Goal: Task Accomplishment & Management: Manage account settings

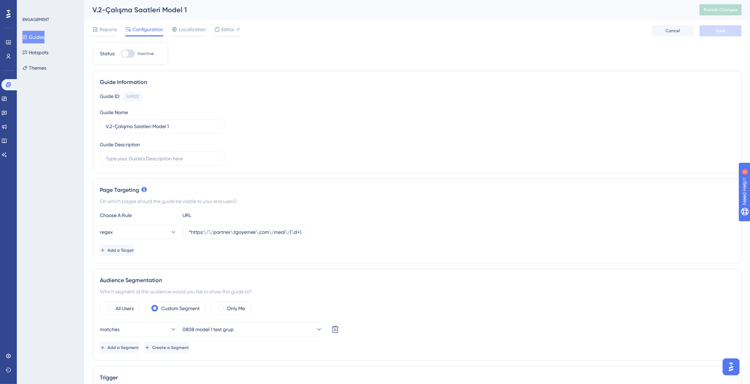
click at [277, 26] on div "Reports Configuration Localization Editor Cancel Save" at bounding box center [416, 31] width 649 height 22
click at [724, 7] on span "Publish Changes" at bounding box center [720, 10] width 34 height 6
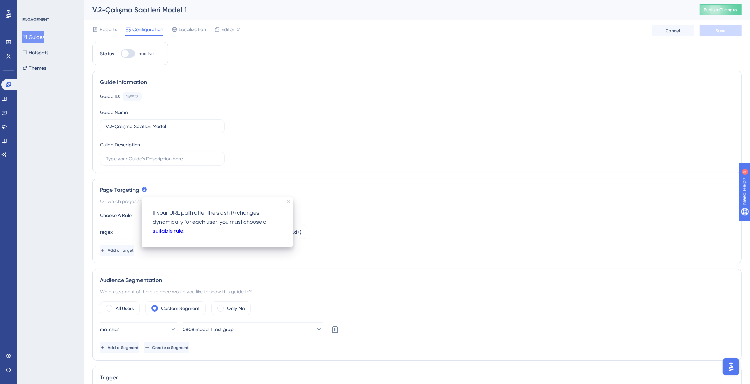
click at [44, 37] on button "Guides" at bounding box center [33, 37] width 22 height 13
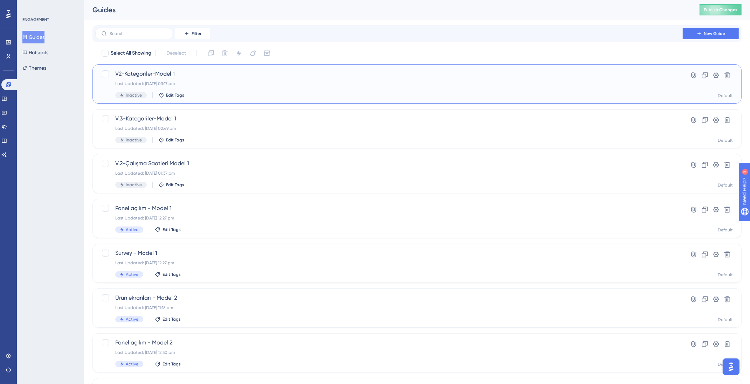
click at [210, 91] on div "V2-Kategoriler-Model 1 Last Updated: 13 Aug 2025 03:17 pm Inactive Edit Tags" at bounding box center [388, 84] width 547 height 29
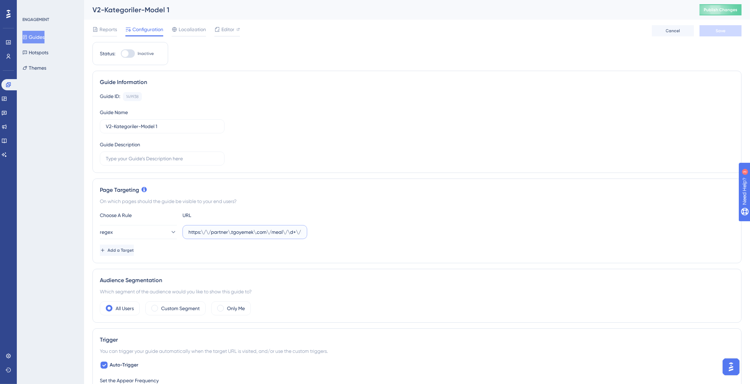
click at [215, 231] on input "https:\/\/partner\.tgoyemek\.com\/meal\/\d+\/menu(?:\/v2)?\/sections" at bounding box center [244, 232] width 113 height 8
click at [318, 258] on div "Page Targeting On which pages should the guide be visible to your end users? Ch…" at bounding box center [416, 221] width 649 height 85
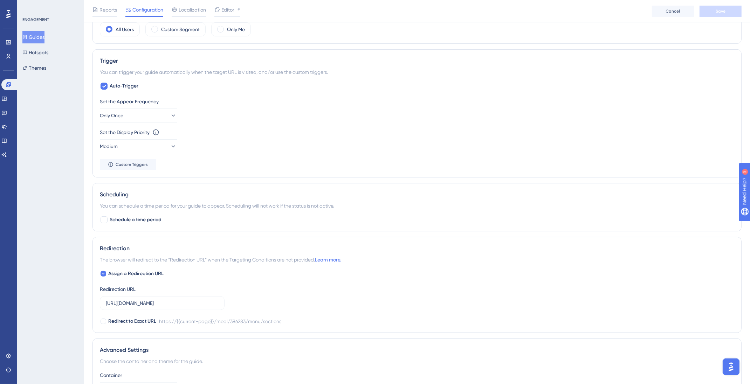
scroll to position [288, 0]
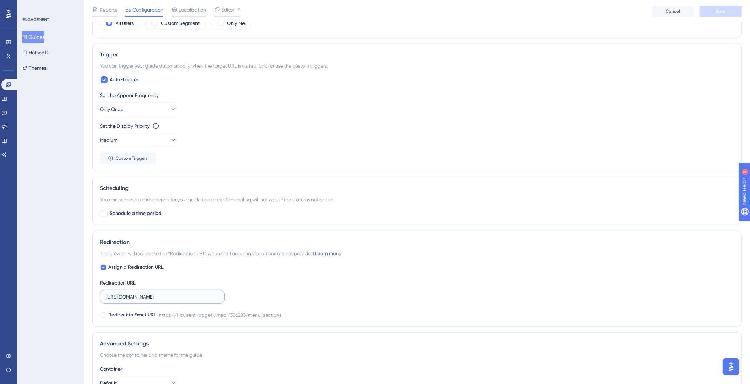
click at [195, 294] on input "https://partner.tgoyemek.com/meal/386283/menu/sections" at bounding box center [162, 297] width 113 height 8
paste input "\/\/partner\.tgoyemek\.com\/meal\/\d+\/menu(?:\/v2)?\"
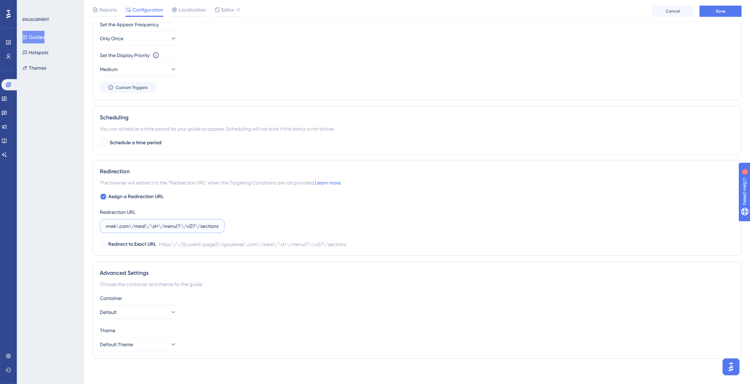
scroll to position [0, 0]
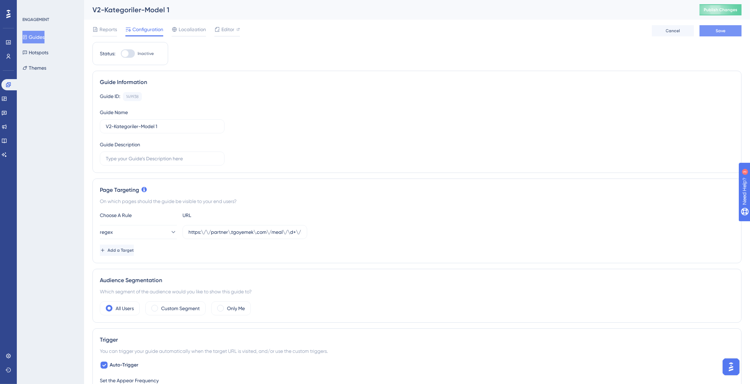
type input "https:\/\/partner\.tgoyemek\.com\/meal\/\d+\/menu(?:\/v2)?\/sections"
click at [726, 33] on button "Save" at bounding box center [720, 30] width 42 height 11
click at [731, 13] on button "Publish Changes" at bounding box center [720, 9] width 42 height 11
click at [35, 33] on button "Guides" at bounding box center [33, 37] width 22 height 13
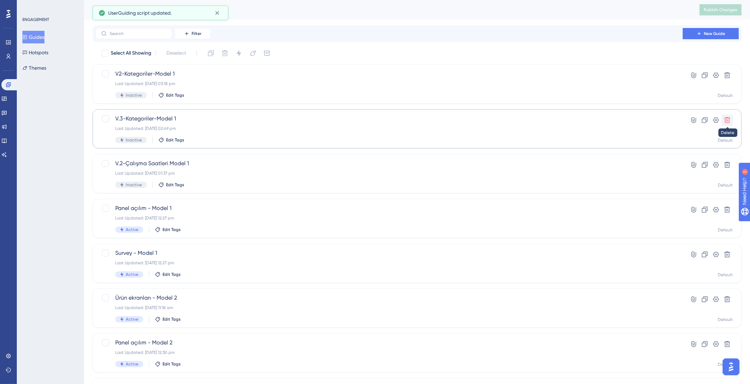
click at [731, 120] on button at bounding box center [726, 119] width 11 height 11
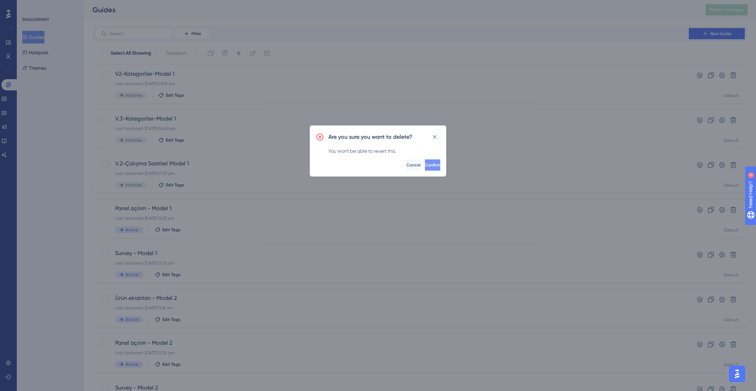
click at [425, 161] on button "Confirm" at bounding box center [432, 164] width 15 height 11
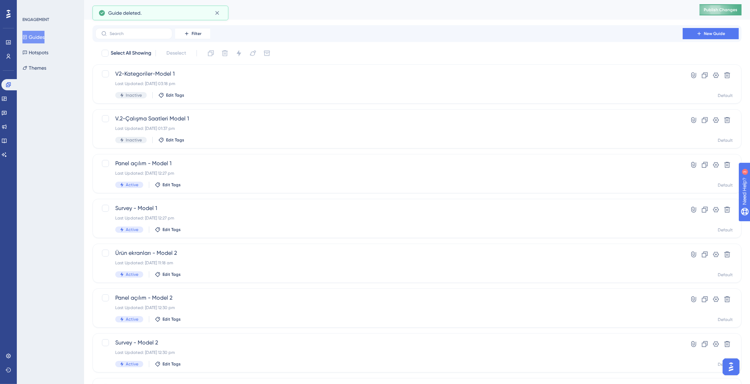
click at [728, 9] on span "Publish Changes" at bounding box center [720, 10] width 34 height 6
click at [242, 79] on div "V2-Kategoriler-Model 1 Last Updated: 13 Aug 2025 03:18 pm Inactive Edit Tags" at bounding box center [388, 84] width 547 height 29
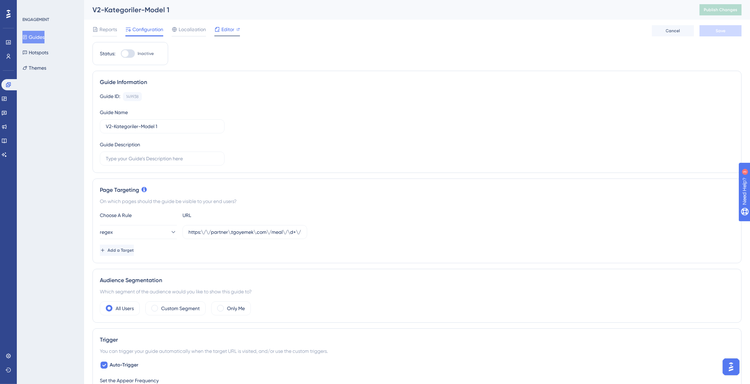
click at [229, 32] on span "Editor" at bounding box center [227, 29] width 13 height 8
click at [247, 235] on input "https:\/\/partner\.tgoyemek\.com\/meal\/\d+\/menu(?:\/v2)?\/sections" at bounding box center [244, 232] width 113 height 8
click at [221, 27] on span "Editor" at bounding box center [227, 29] width 13 height 8
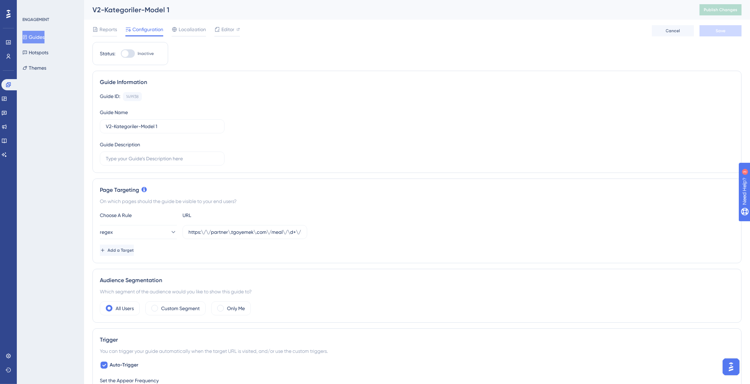
click at [128, 56] on div at bounding box center [128, 53] width 14 height 8
click at [121, 54] on input "Inactive" at bounding box center [120, 54] width 0 height 0
click at [722, 33] on span "Save" at bounding box center [720, 31] width 10 height 6
click at [728, 14] on button "Publish Changes" at bounding box center [720, 9] width 42 height 11
click at [229, 33] on span "Editor" at bounding box center [227, 29] width 13 height 8
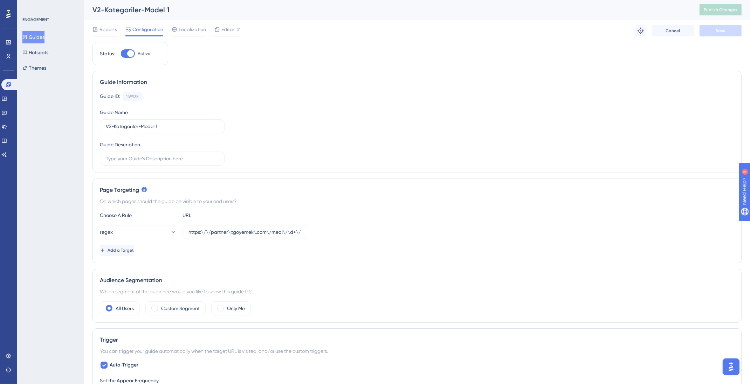
click at [133, 52] on div at bounding box center [130, 53] width 7 height 7
click at [121, 54] on input "Active" at bounding box center [120, 54] width 0 height 0
checkbox input "false"
click at [730, 30] on button "Save" at bounding box center [720, 30] width 42 height 11
click at [241, 234] on input "https:\/\/partner\.tgoyemek\.com\/meal\/\d+\/menu(?:\/v2)?\/sections" at bounding box center [244, 232] width 113 height 8
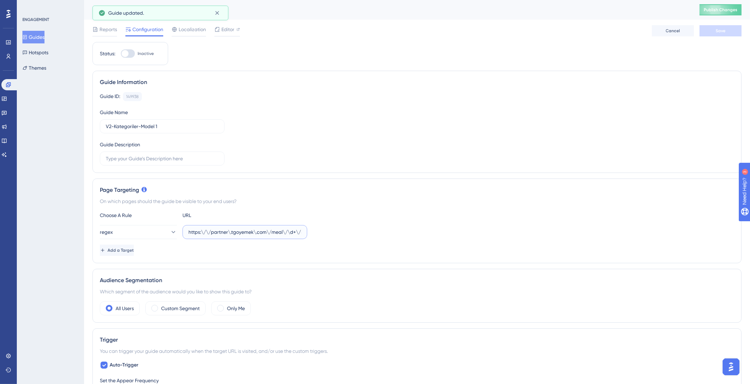
scroll to position [0, 6]
click at [724, 6] on button "Publish Changes" at bounding box center [720, 9] width 42 height 11
click at [267, 235] on input "https:\/\/partner\.tgoyemek\.com\/meal\/\d+\/menu(?:\/v2)?\/sections" at bounding box center [244, 232] width 113 height 8
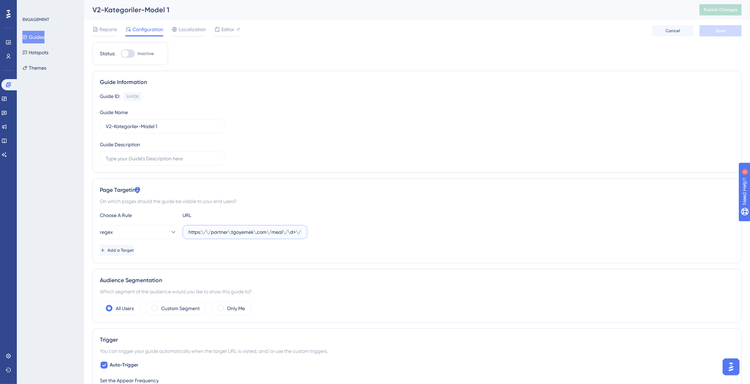
paste input "^https:\/\/partner\.tgoyemek\.com\/meal\/\d+\/menu(?:\/v2)?\/sections$"
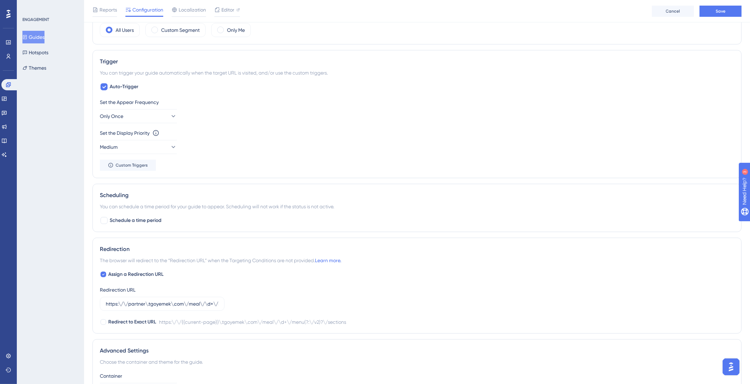
scroll to position [286, 6]
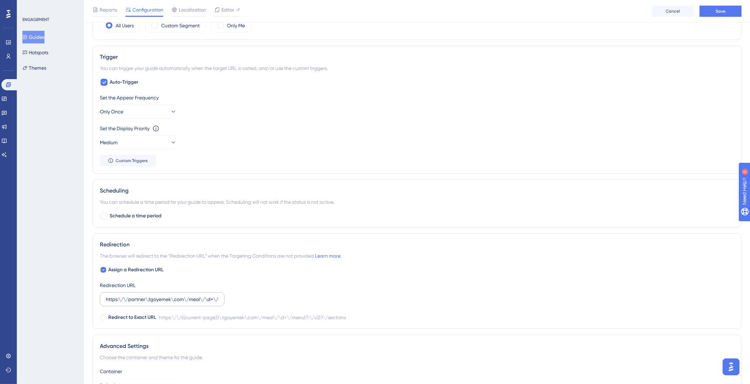
type input "^https:\/\/partner\.tgoyemek\.com\/meal\/\d+\/menu(?:\/v2)?\/sections$"
click at [178, 299] on input "https:\/\/partner\.tgoyemek\.com\/meal\/\d+\/menu(?:\/v2)?\/sections" at bounding box center [162, 299] width 113 height 8
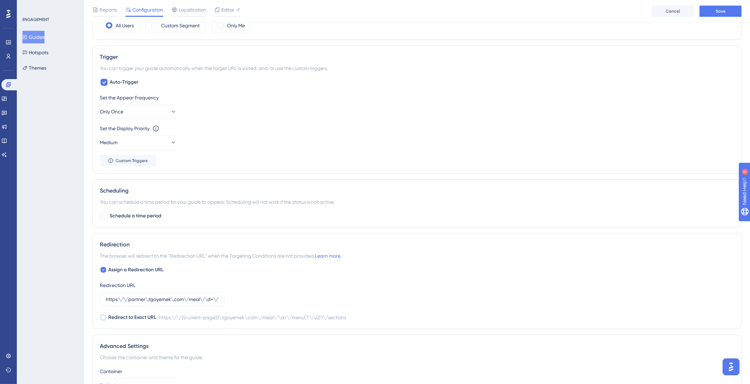
click at [144, 314] on span "Redirect to Exact URL" at bounding box center [132, 317] width 48 height 8
click at [145, 315] on span "Redirect to Exact URL" at bounding box center [132, 317] width 48 height 8
checkbox input "false"
click at [140, 295] on input "https:\/\/partner\.tgoyemek\.com\/meal\/\d+\/menu(?:\/v2)?\/sections" at bounding box center [162, 299] width 113 height 8
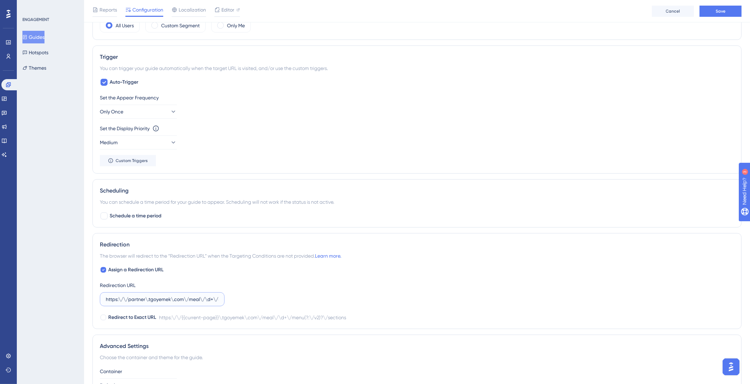
click at [140, 295] on input "https:\/\/partner\.tgoyemek\.com\/meal\/\d+\/menu(?:\/v2)?\/sections" at bounding box center [162, 299] width 113 height 8
click at [100, 316] on div at bounding box center [103, 317] width 7 height 7
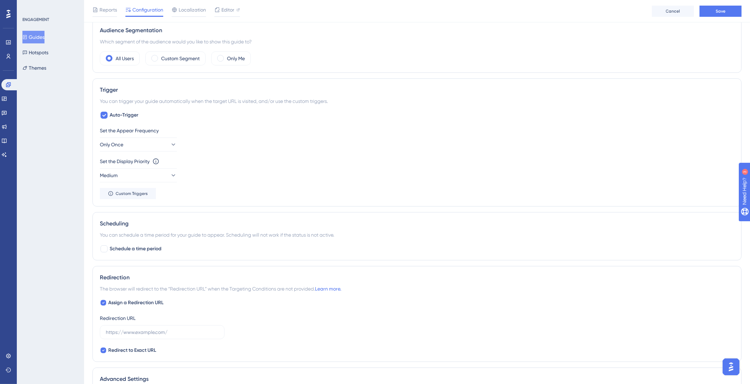
scroll to position [286, 6]
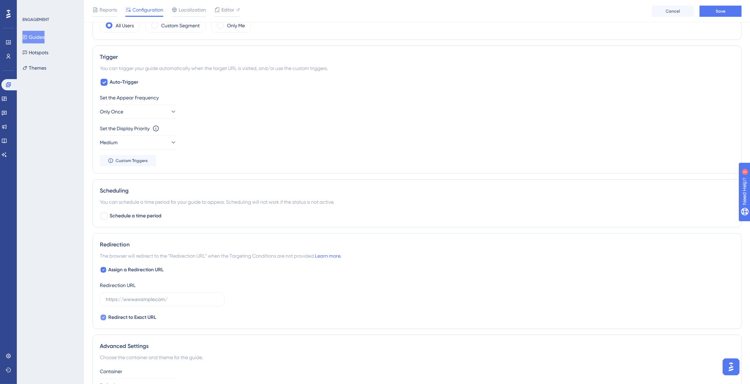
click at [128, 316] on span "Redirect to Exact URL" at bounding box center [132, 317] width 48 height 8
checkbox input "false"
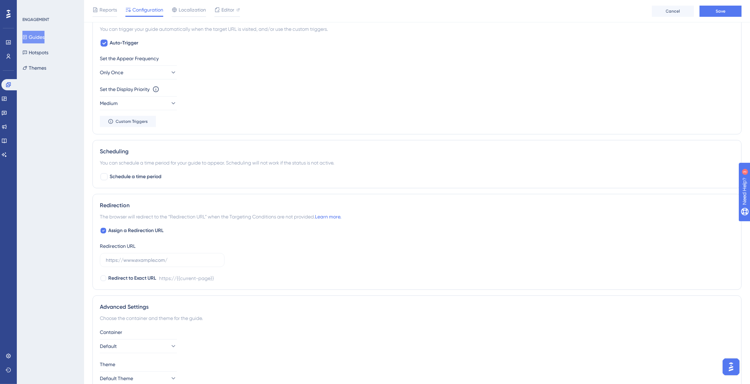
scroll to position [280, 6]
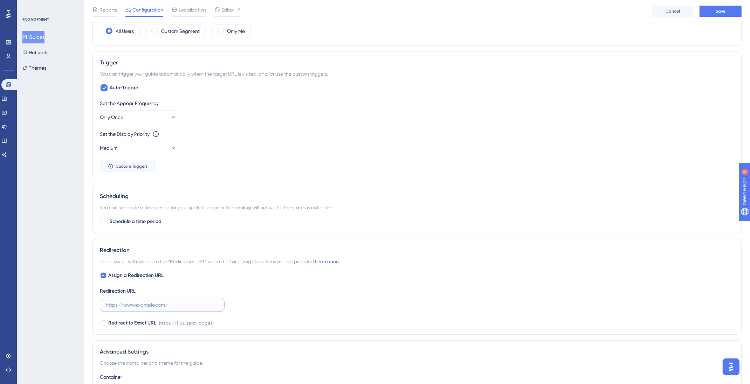
click at [140, 304] on input "text" at bounding box center [162, 305] width 113 height 8
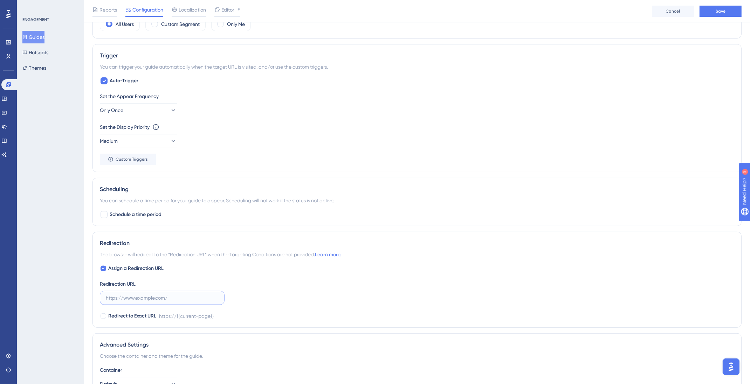
scroll to position [296, 2]
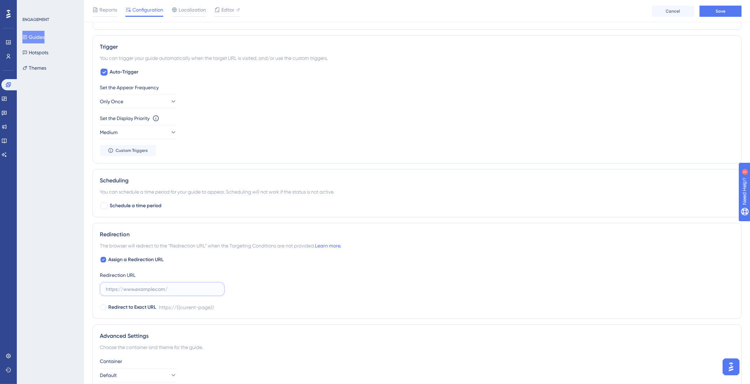
click at [145, 288] on input "text" at bounding box center [162, 289] width 113 height 8
paste input "https://partner.tgoyemek.com/meal/{{store_id}}/menu/sections"
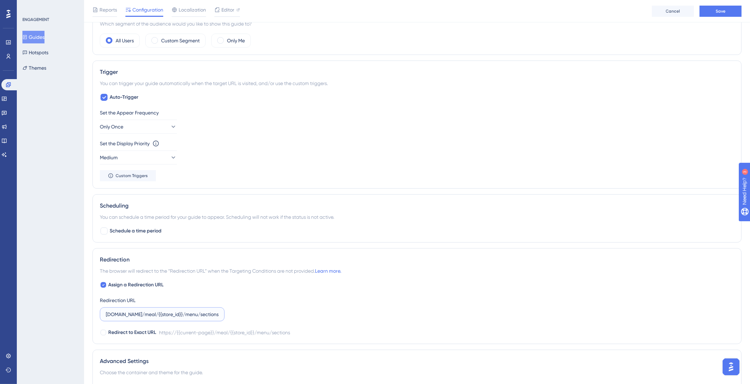
scroll to position [0, 2]
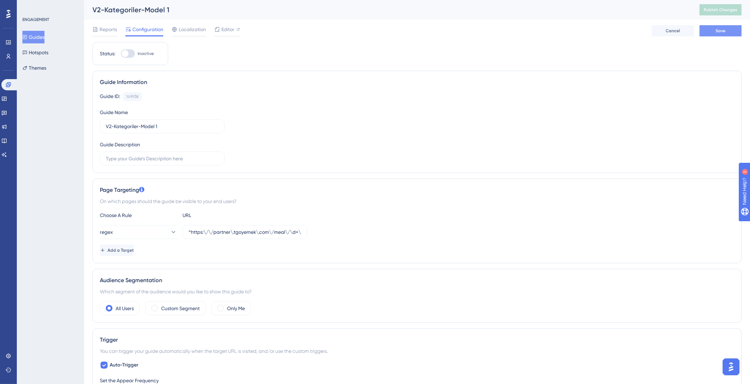
type input "https://partner.tgoyemek.com/meal/{{store_id}}/menu/sections"
click at [727, 34] on button "Save" at bounding box center [720, 30] width 42 height 11
click at [722, 9] on span "Publish Changes" at bounding box center [720, 10] width 34 height 6
click at [225, 29] on span "Editor" at bounding box center [227, 29] width 13 height 8
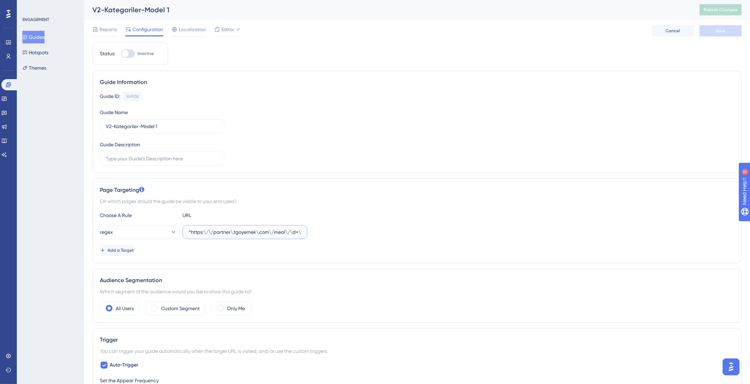
click at [278, 232] on input "^https:\/\/partner\.tgoyemek\.com\/meal\/\d+\/menu(?:\/v2)?\/sections$" at bounding box center [244, 232] width 113 height 8
click at [156, 230] on button "regex" at bounding box center [138, 232] width 77 height 14
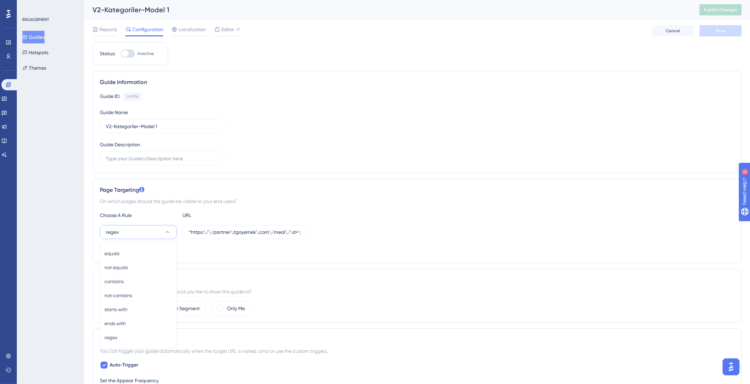
scroll to position [102, 2]
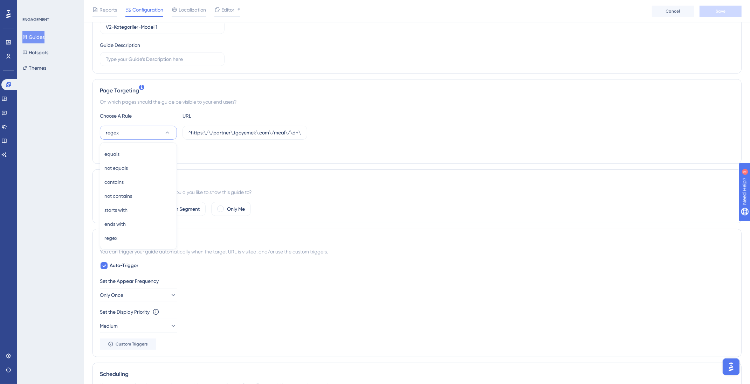
click at [446, 184] on div "Audience Segmentation Which segment of the audience would you like to show this…" at bounding box center [416, 196] width 649 height 54
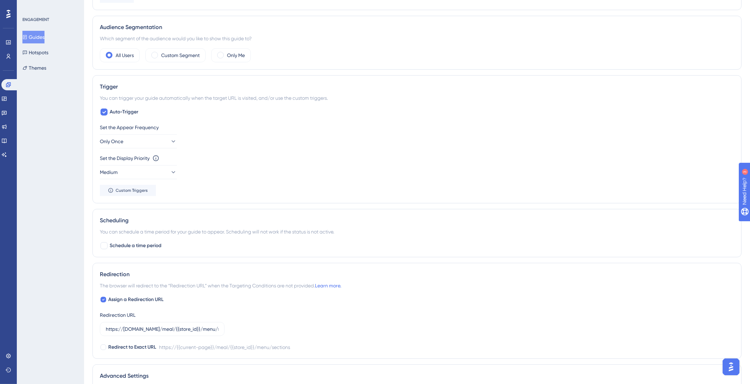
scroll to position [0, 2]
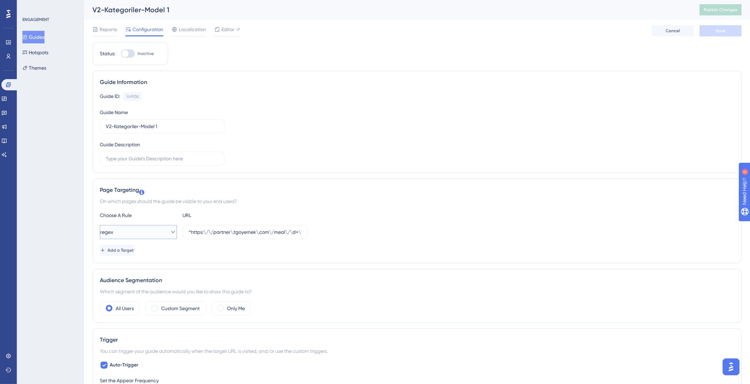
click at [142, 227] on button "regex" at bounding box center [138, 232] width 77 height 14
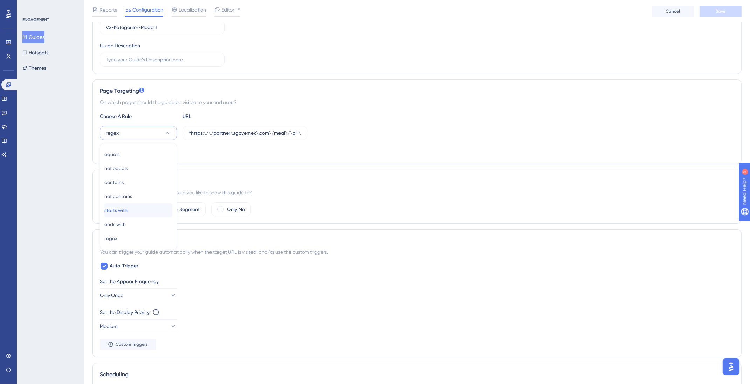
click at [134, 211] on div "starts with starts with" at bounding box center [138, 210] width 68 height 14
click at [237, 131] on input "^https:\/\/partner\.tgoyemek\.com\/meal\/\d+\/menu(?:\/v2)?\/sections$" at bounding box center [244, 133] width 113 height 8
paste input "https://partner.tgoyemek.com/meal/"
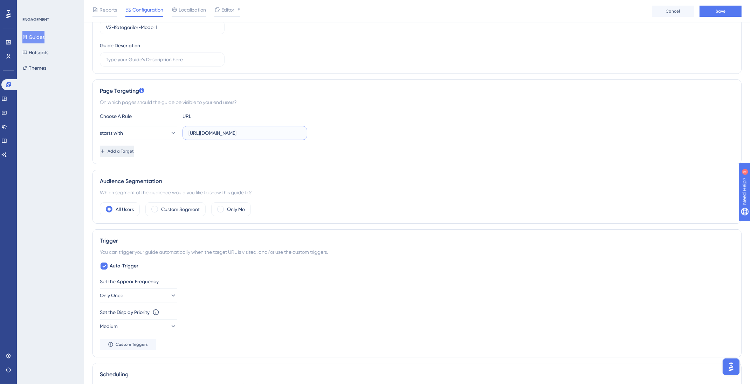
type input "https://partner.tgoyemek.com/meal/"
click at [133, 151] on span "Add a Target" at bounding box center [120, 151] width 26 height 6
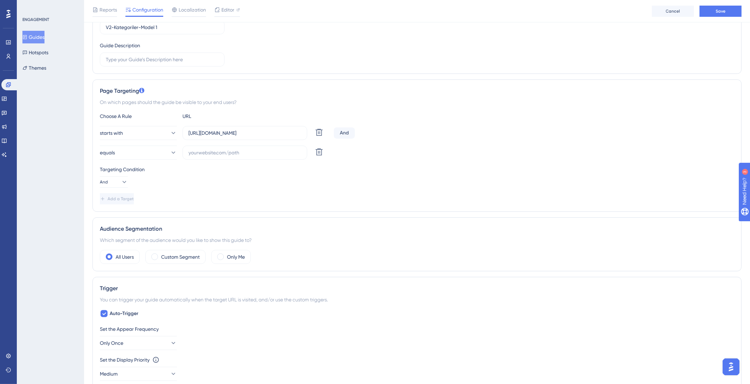
click at [137, 143] on div "starts with https://partner.tgoyemek.com/meal/ Delete And equals Delete" at bounding box center [417, 143] width 634 height 34
click at [137, 148] on button "equals" at bounding box center [138, 153] width 77 height 14
click at [128, 243] on div "ends with ends with" at bounding box center [138, 244] width 68 height 14
click at [238, 149] on input "text" at bounding box center [244, 153] width 113 height 8
paste input "/sections"
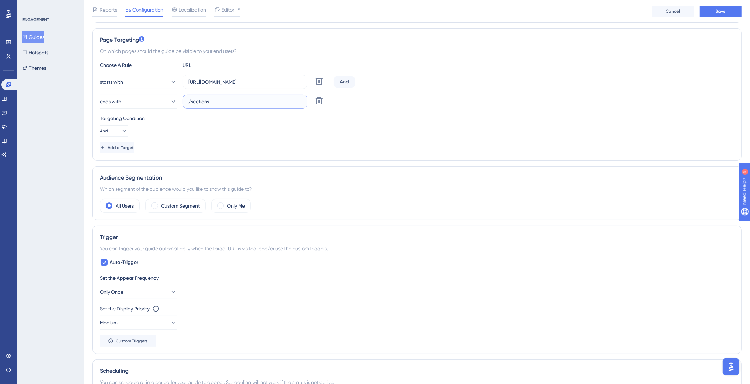
scroll to position [0, 1]
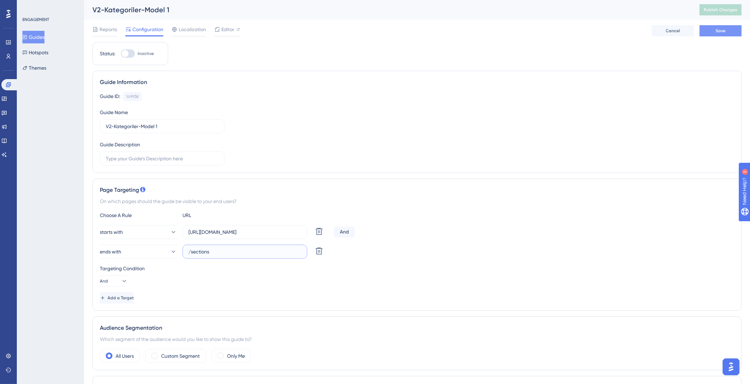
type input "/sections"
click at [731, 32] on button "Save" at bounding box center [720, 30] width 42 height 11
click at [728, 11] on span "Publish Changes" at bounding box center [720, 10] width 34 height 6
click at [236, 28] on icon at bounding box center [238, 30] width 4 height 4
click at [36, 39] on button "Guides" at bounding box center [33, 37] width 22 height 13
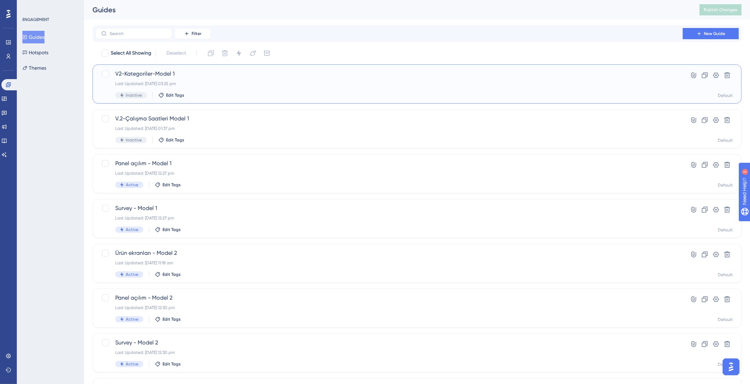
click at [222, 69] on div "V2-Kategoriler-Model 1 Last Updated: 13 Aug 2025 03:25 pm Inactive Edit Tags Hy…" at bounding box center [416, 83] width 649 height 39
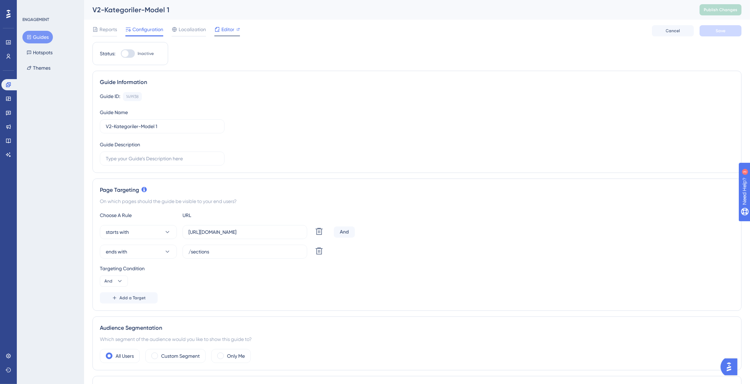
click at [231, 30] on span "Editor" at bounding box center [227, 29] width 13 height 8
click at [253, 227] on label "https://partner.tgoyemek.com/meal/" at bounding box center [244, 232] width 125 height 14
click at [253, 228] on input "https://partner.tgoyemek.com/meal/" at bounding box center [244, 232] width 113 height 8
click at [253, 227] on label "https://partner.tgoyemek.com/meal/" at bounding box center [244, 232] width 125 height 14
click at [253, 228] on input "https://partner.tgoyemek.com/meal/" at bounding box center [244, 232] width 113 height 8
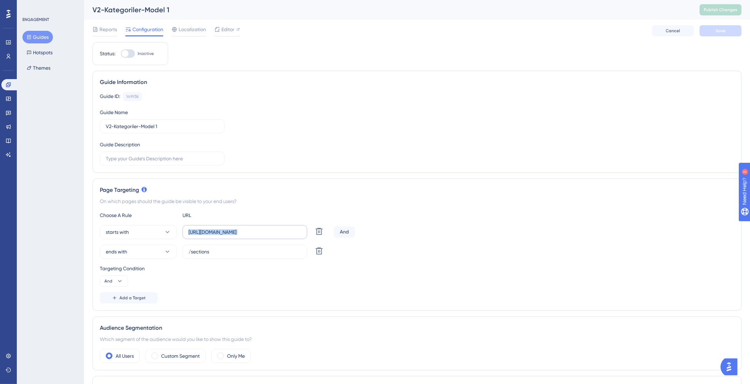
click at [253, 227] on label "https://partner.tgoyemek.com/meal/" at bounding box center [244, 232] width 125 height 14
click at [253, 228] on input "https://partner.tgoyemek.com/meal/" at bounding box center [244, 232] width 113 height 8
copy div "Delete"
click at [278, 222] on div "Choose A Rule URL starts with https://partner.tgoyemek.com/meal/ Delete And end…" at bounding box center [417, 257] width 634 height 92
click at [278, 231] on input "https://partner.tgoyemek.com/meal/" at bounding box center [244, 232] width 113 height 8
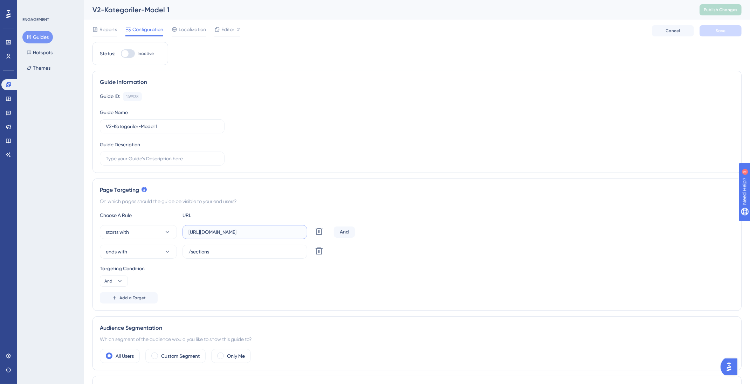
click at [278, 231] on input "https://partner.tgoyemek.com/meal/" at bounding box center [244, 232] width 113 height 8
click at [240, 252] on input "/sections" at bounding box center [244, 252] width 113 height 8
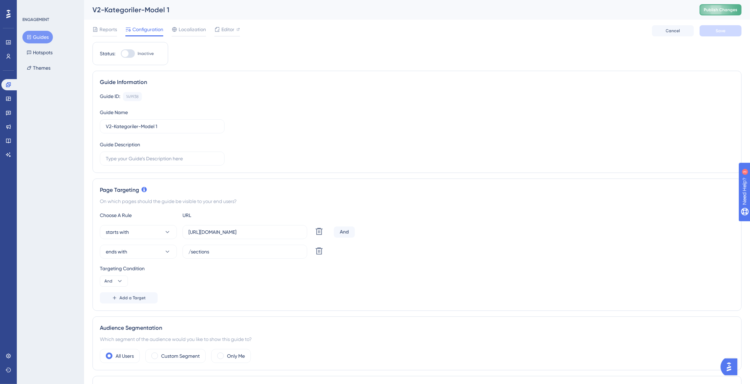
click at [728, 8] on span "Publish Changes" at bounding box center [720, 10] width 34 height 6
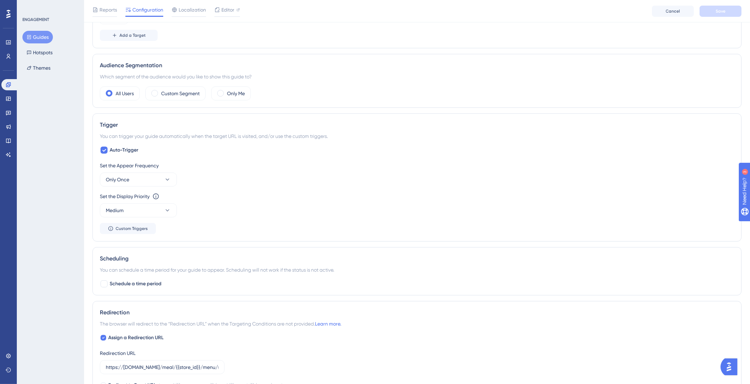
scroll to position [282, 0]
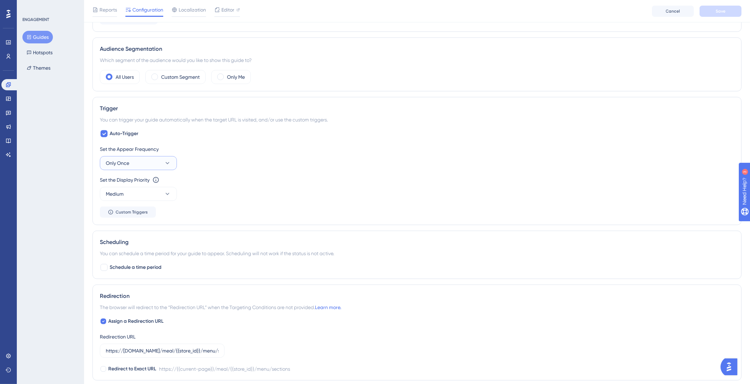
click at [159, 163] on button "Only Once" at bounding box center [138, 163] width 77 height 14
click at [229, 182] on div "Set the Display Priority This option will set the display priority between auto…" at bounding box center [417, 180] width 634 height 8
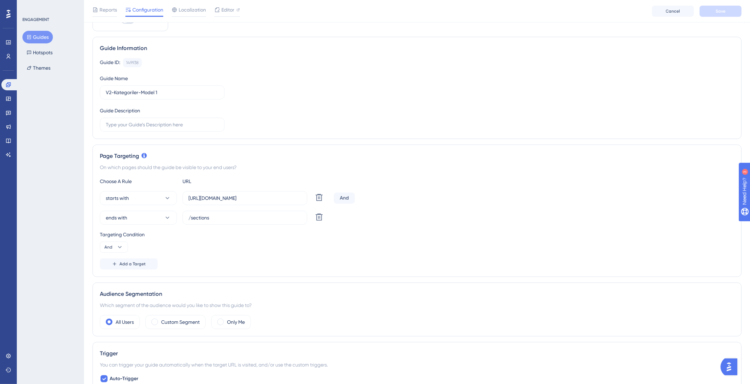
scroll to position [0, 0]
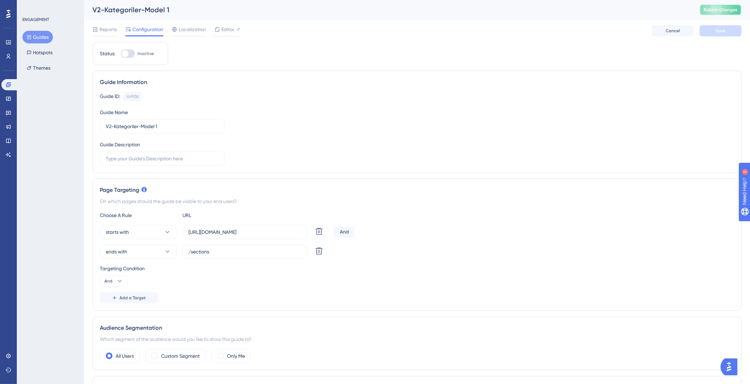
click at [724, 8] on span "Publish Changes" at bounding box center [720, 10] width 34 height 6
click at [35, 34] on button "Guides" at bounding box center [37, 37] width 30 height 13
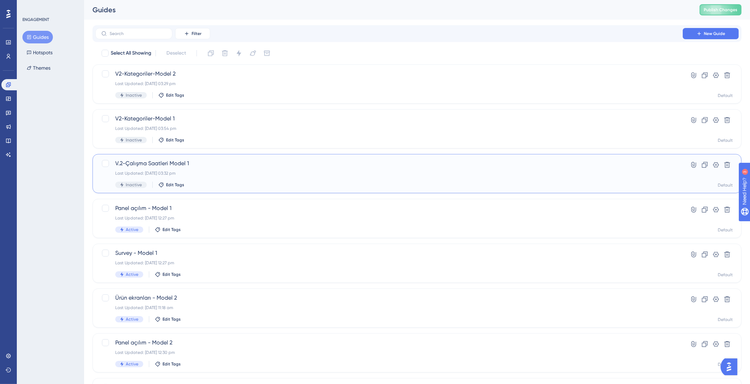
click at [227, 182] on div "Inactive Edit Tags" at bounding box center [388, 185] width 547 height 6
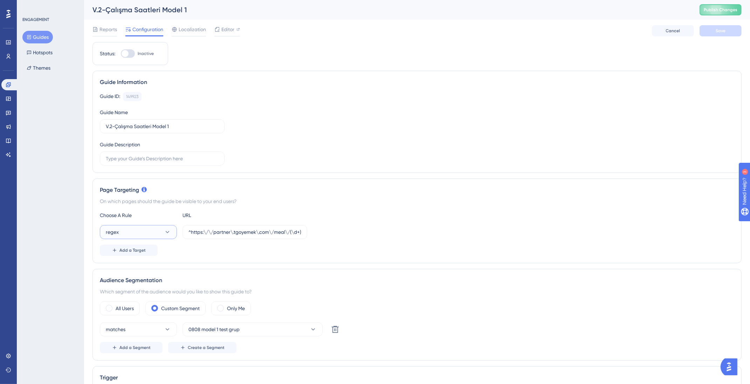
click at [167, 232] on icon at bounding box center [168, 232] width 4 height 2
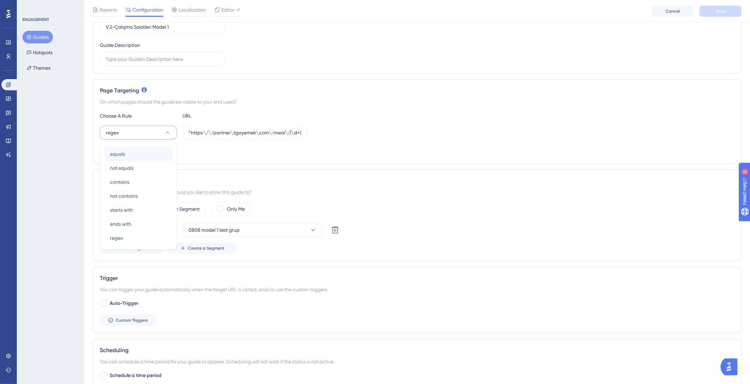
click at [151, 154] on div "equals equals" at bounding box center [138, 154] width 57 height 14
click at [206, 135] on label "^https:\/\/partner\.tgoyemek\.com\/meal\/(\d+)\/order(?:\/list|\/)?$" at bounding box center [244, 133] width 125 height 14
click at [206, 135] on input "^https:\/\/partner\.tgoyemek\.com\/meal\/(\d+)\/order(?:\/list|\/)?$" at bounding box center [244, 133] width 113 height 8
click at [206, 135] on label "^https:\/\/partner\.tgoyemek\.com\/meal\/(\d+)\/order(?:\/list|\/)?$" at bounding box center [244, 133] width 125 height 14
click at [206, 135] on input "^https:\/\/partner\.tgoyemek\.com\/meal\/(\d+)\/order(?:\/list|\/)?$" at bounding box center [244, 133] width 113 height 8
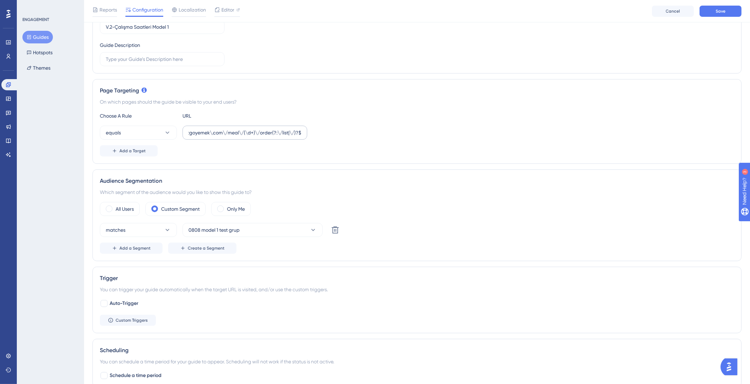
scroll to position [0, 0]
click at [206, 135] on label "^https:\/\/partner\.tgoyemek\.com\/meal\/(\d+)\/order(?:\/list|\/)?$" at bounding box center [244, 133] width 125 height 14
click at [206, 135] on input "^https:\/\/partner\.tgoyemek\.com\/meal\/(\d+)\/order(?:\/list|\/)?$" at bounding box center [244, 133] width 113 height 8
click at [210, 132] on input "^https:\/\/partner\.tgoyemek\.com\/meal\/(\d+)\/order(?:\/list|\/)?$" at bounding box center [244, 133] width 113 height 8
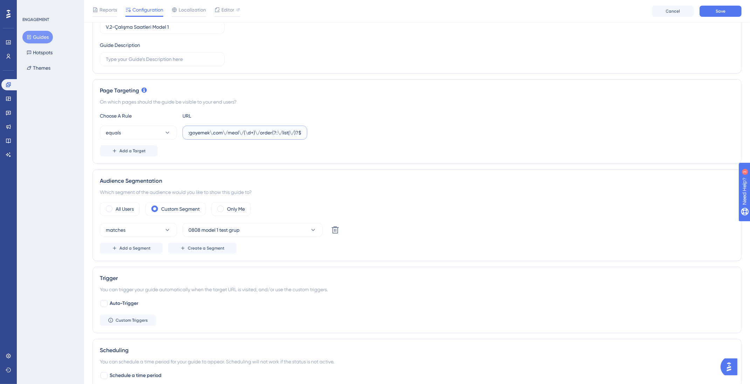
click at [210, 132] on input "^https:\/\/partner\.tgoyemek\.com\/meal\/(\d+)\/order(?:\/list|\/)?$" at bounding box center [244, 133] width 113 height 8
paste input "http://localhost:8895/"
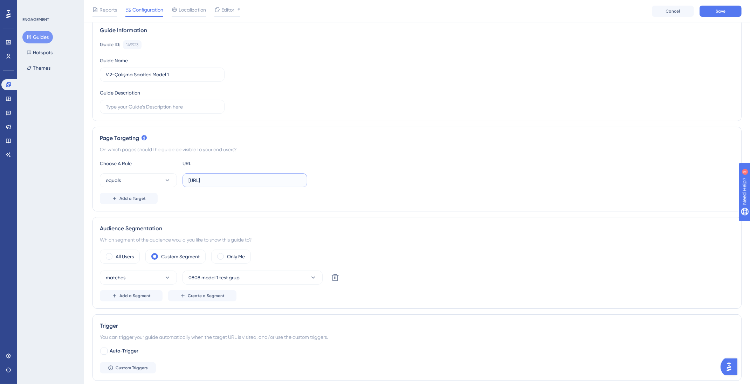
scroll to position [0, 0]
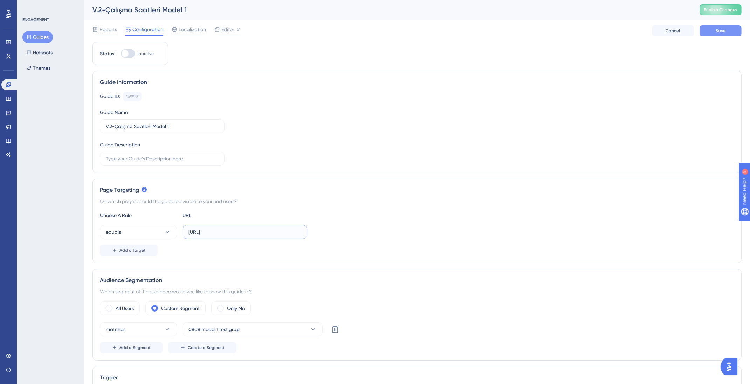
type input "http://localhost:8895/"
click at [730, 32] on button "Save" at bounding box center [720, 30] width 42 height 11
click at [727, 6] on button "Publish Changes" at bounding box center [720, 9] width 42 height 11
click at [45, 37] on button "Guides" at bounding box center [37, 37] width 30 height 13
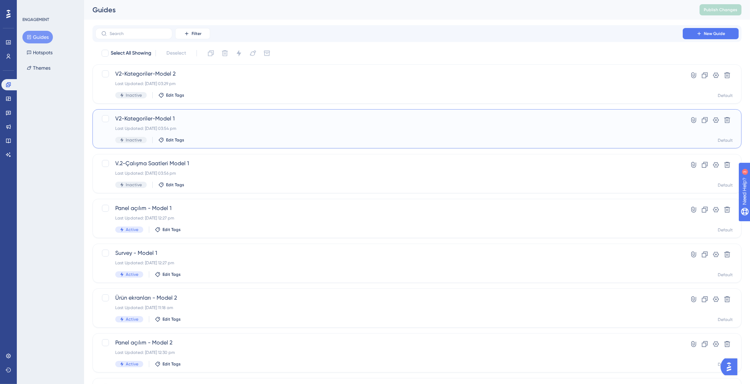
click at [320, 133] on div "V2-Kategoriler-Model 1 Last Updated: 13 Aug 2025 03:54 pm Inactive Edit Tags" at bounding box center [388, 128] width 547 height 29
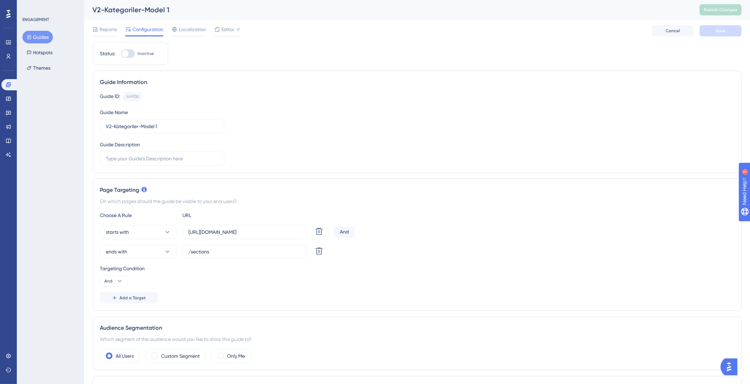
click at [38, 40] on button "Guides" at bounding box center [37, 37] width 30 height 13
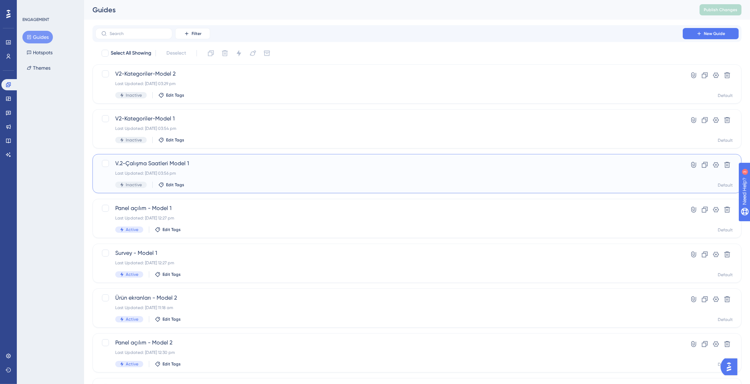
click at [202, 181] on div "V.2-Çalışma Saatleri Model 1 Last Updated: 13 Aug 2025 03:56 pm Inactive Edit T…" at bounding box center [388, 173] width 547 height 29
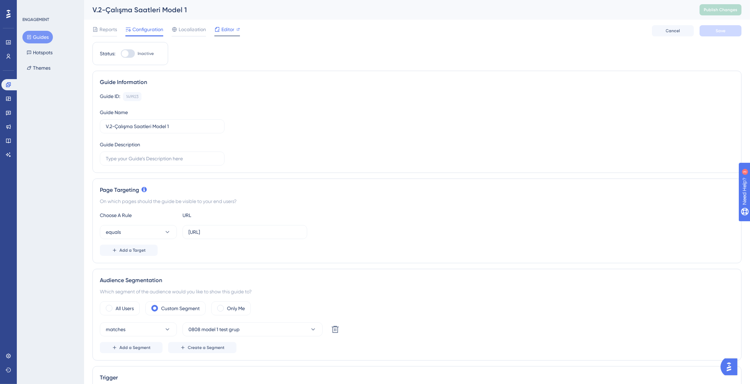
click at [218, 30] on icon at bounding box center [217, 29] width 5 height 5
click at [32, 40] on button "Guides" at bounding box center [37, 37] width 30 height 13
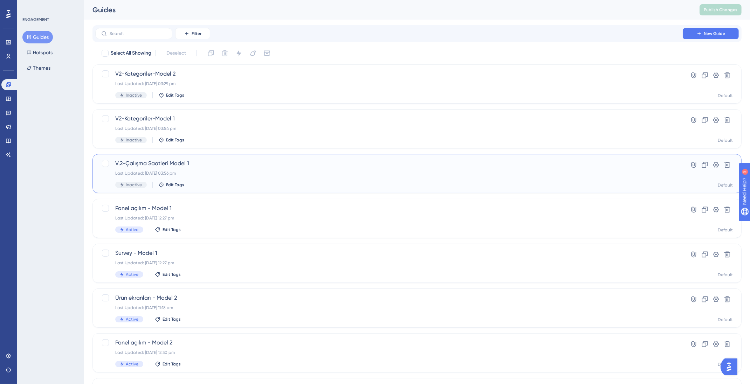
click at [194, 170] on div "Last Updated: 13 Aug 2025 03:56 pm" at bounding box center [388, 173] width 547 height 6
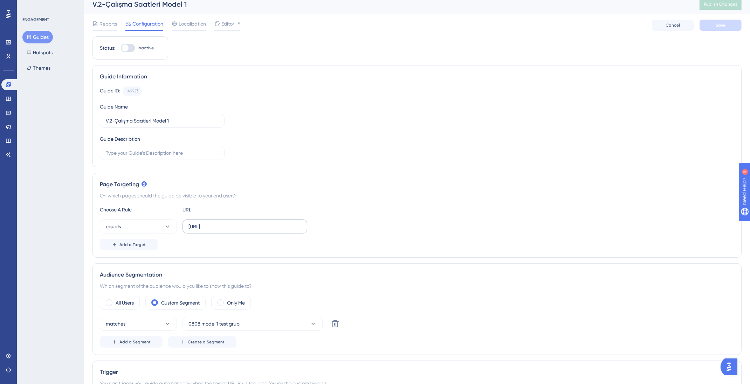
scroll to position [4, 0]
click at [44, 35] on button "Guides" at bounding box center [37, 37] width 30 height 13
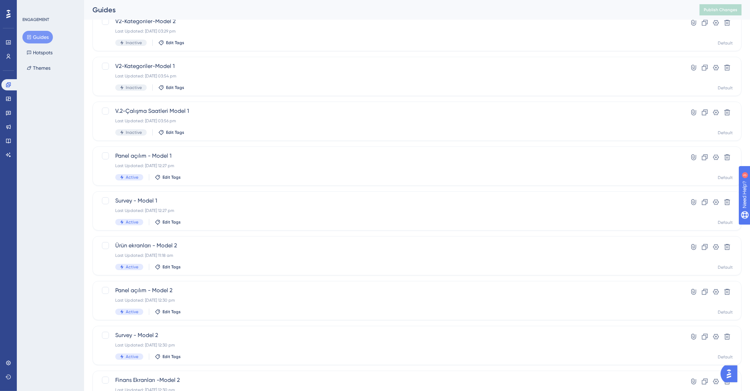
scroll to position [152, 0]
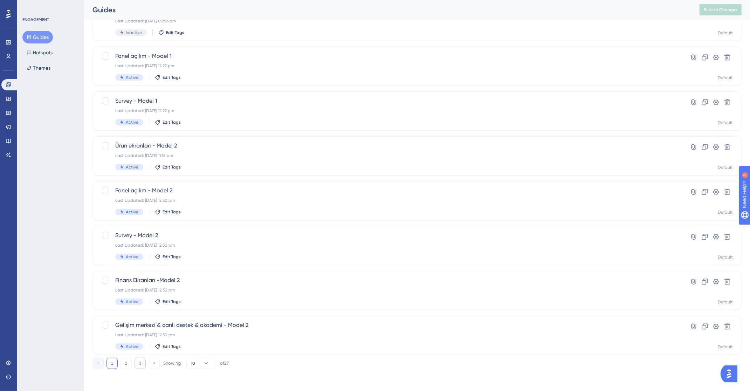
click at [143, 361] on button "3" at bounding box center [139, 362] width 11 height 11
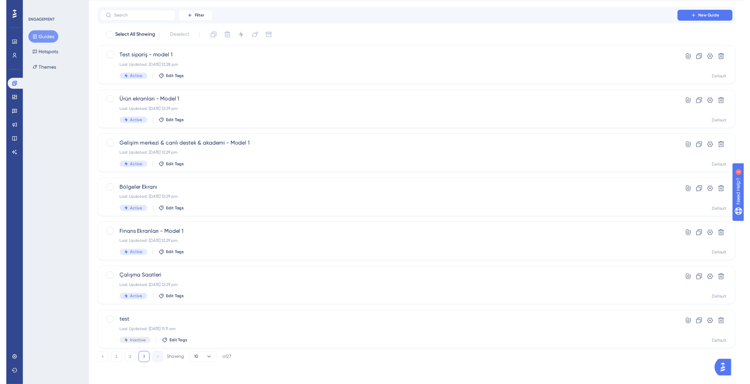
scroll to position [18, 0]
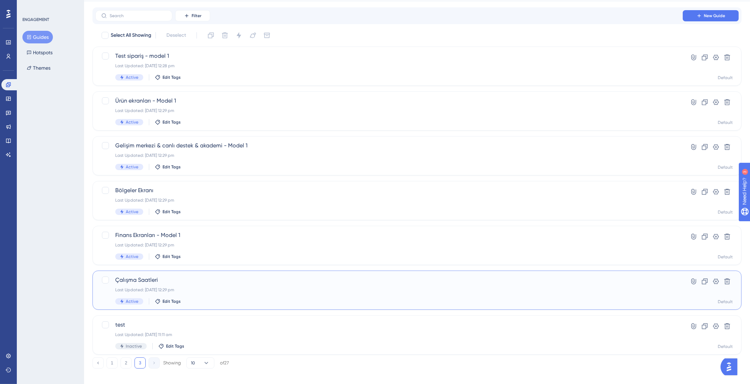
click at [172, 284] on span "Çalışma Saatleri" at bounding box center [388, 280] width 547 height 8
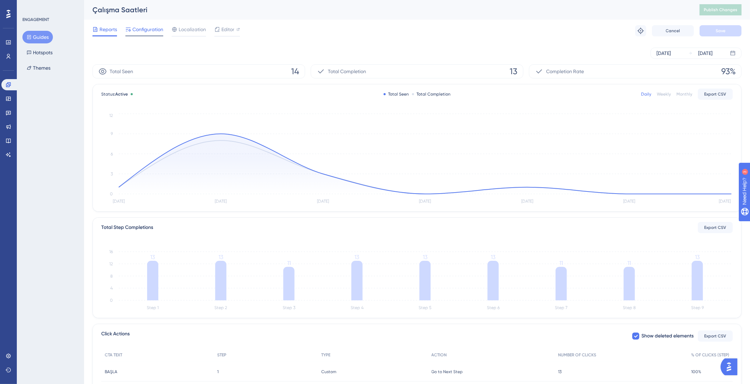
click at [158, 32] on span "Configuration" at bounding box center [147, 29] width 31 height 8
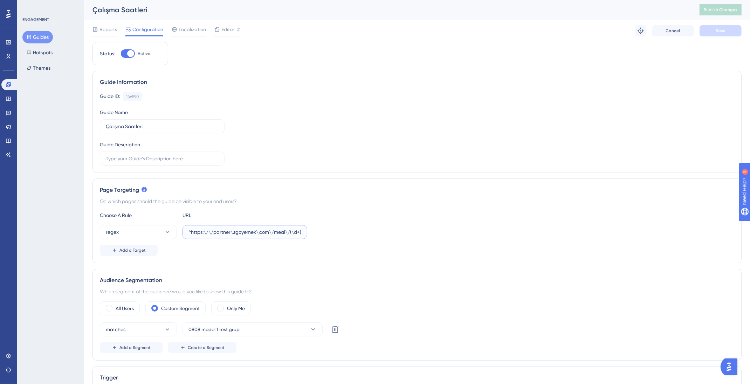
click at [252, 234] on input "^https:\/\/partner\.tgoyemek\.com\/meal\/(\d+)\/order(?:\/list|\/)?$" at bounding box center [244, 232] width 113 height 8
click at [35, 31] on button "Guides" at bounding box center [37, 37] width 30 height 13
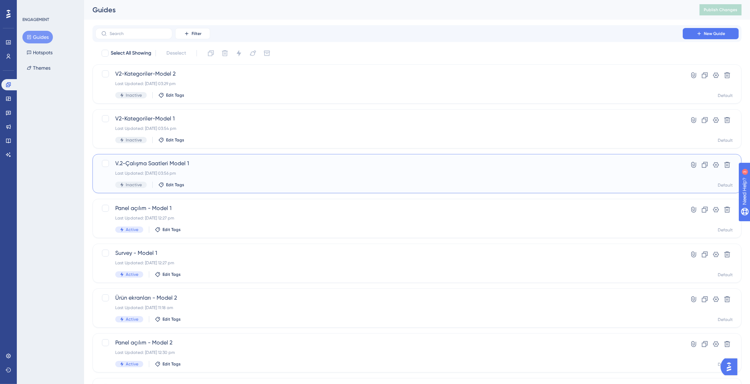
click at [202, 182] on div "Inactive Edit Tags" at bounding box center [388, 185] width 547 height 6
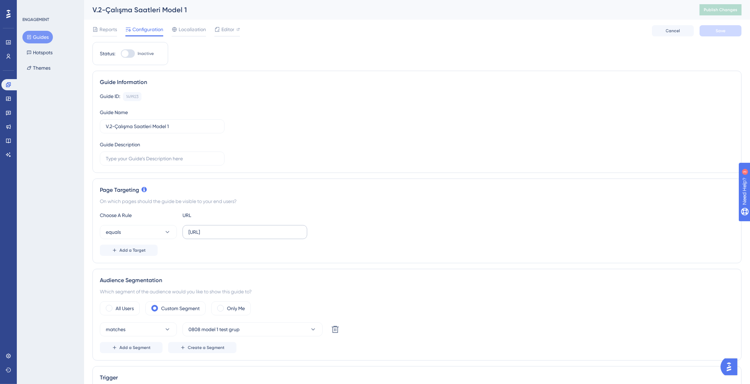
click at [236, 238] on label "http://localhost:8895/" at bounding box center [244, 232] width 125 height 14
click at [236, 236] on input "http://localhost:8895/" at bounding box center [244, 232] width 113 height 8
click at [236, 238] on label "http://localhost:8895/" at bounding box center [244, 232] width 125 height 14
click at [236, 236] on input "http://localhost:8895/" at bounding box center [244, 232] width 113 height 8
click at [236, 238] on label "http://localhost:8895/" at bounding box center [244, 232] width 125 height 14
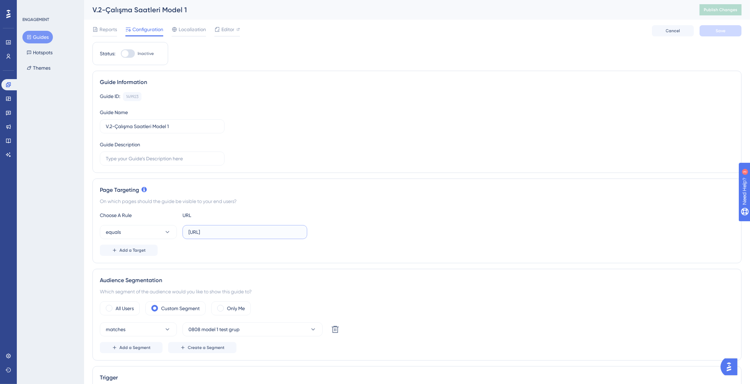
click at [236, 236] on input "http://localhost:8895/" at bounding box center [244, 232] width 113 height 8
click at [235, 232] on input "http://localhost:8895/" at bounding box center [244, 232] width 113 height 8
paste input "^https:\/\/partner\.tgoyemek\.com\/meal\/(\d+)\/order(?:\/list|\/)?$"
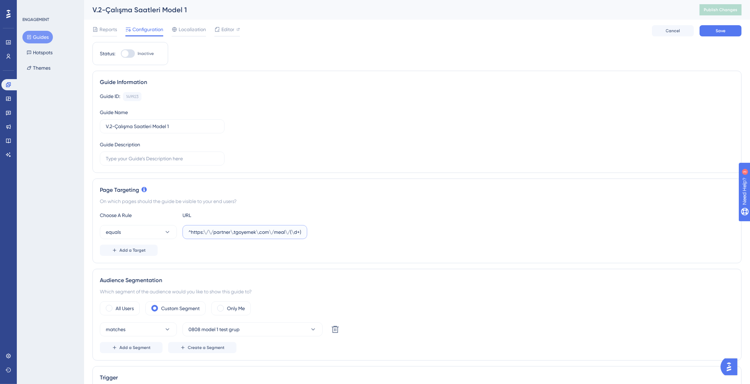
scroll to position [0, 48]
type input "^https:\/\/partner\.tgoyemek\.com\/meal\/(\d+)\/order(?:\/list|\/)?$"
click at [719, 30] on span "Save" at bounding box center [720, 31] width 10 height 6
click at [721, 6] on button "Publish Changes" at bounding box center [720, 9] width 42 height 11
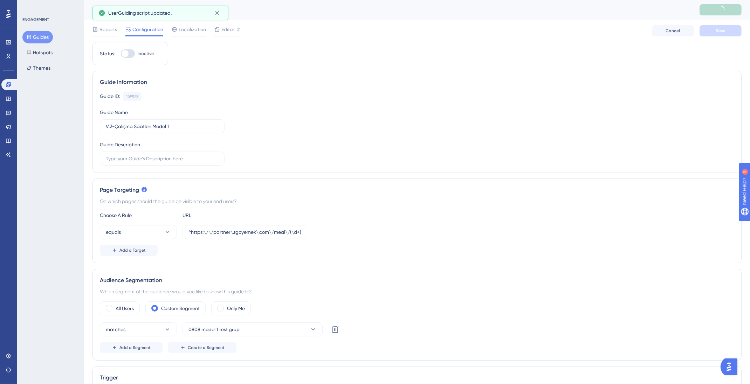
click at [44, 33] on button "Guides" at bounding box center [37, 37] width 30 height 13
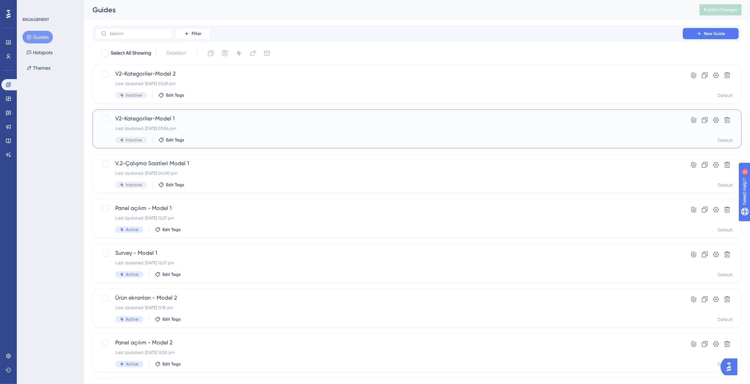
click at [253, 127] on div "Last Updated: 13 Aug 2025 03:54 pm" at bounding box center [388, 129] width 547 height 6
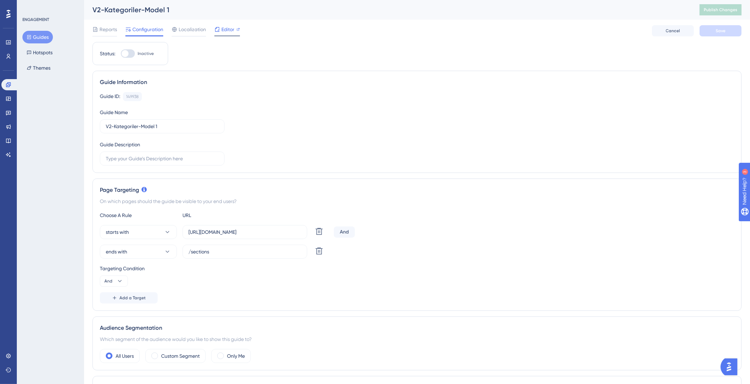
click at [230, 28] on span "Editor" at bounding box center [227, 29] width 13 height 8
click at [735, 13] on button "Publish Changes" at bounding box center [720, 9] width 42 height 11
